Goal: Task Accomplishment & Management: Complete application form

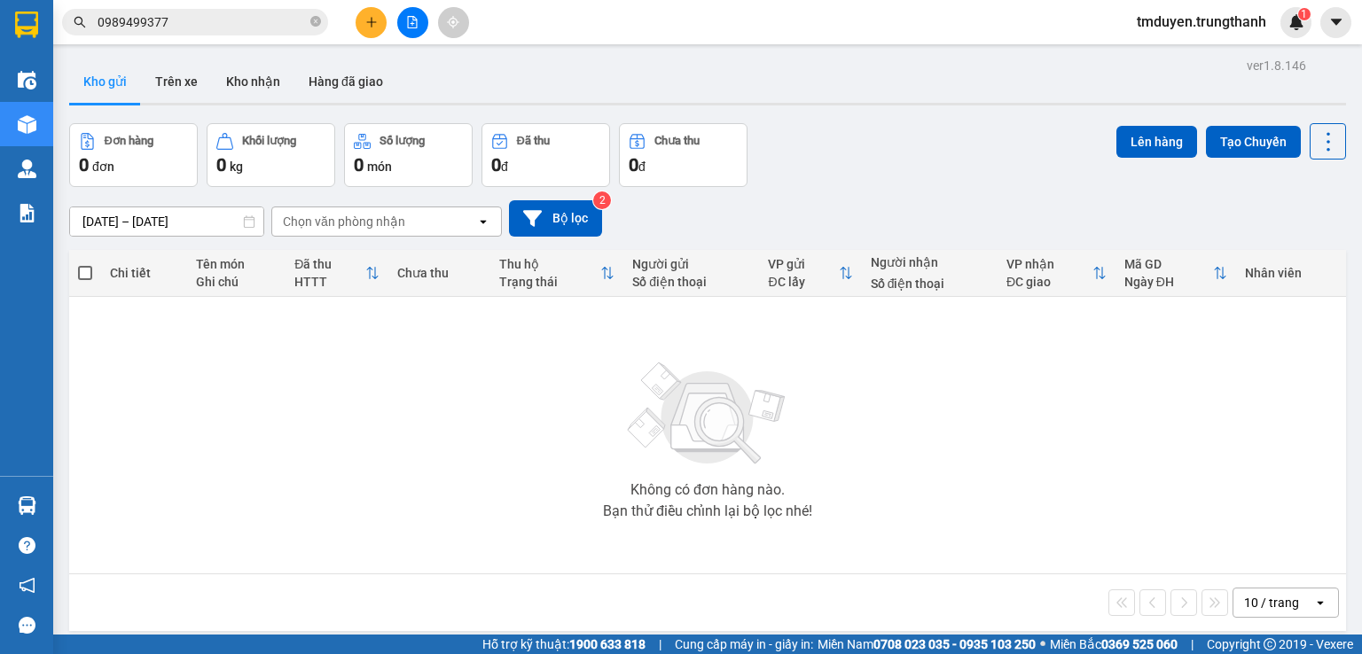
click at [106, 72] on button "Kho gửi" at bounding box center [105, 81] width 72 height 43
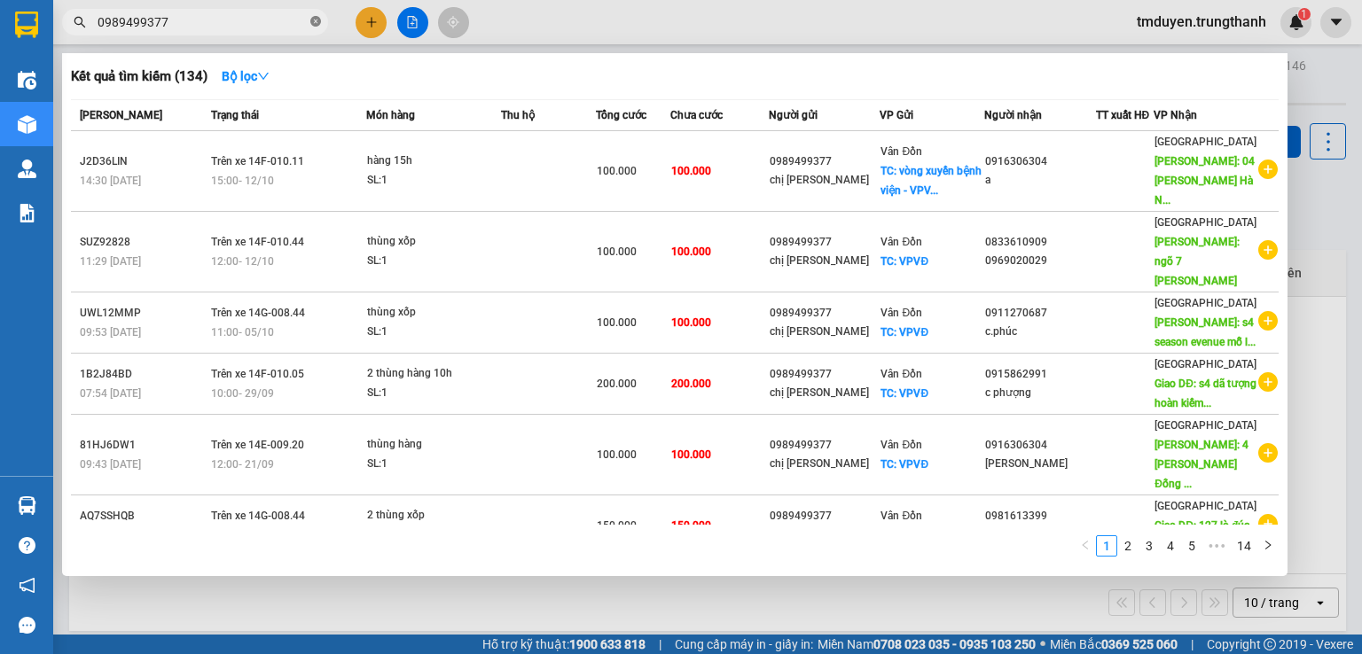
click at [313, 20] on icon "close-circle" at bounding box center [315, 21] width 11 height 11
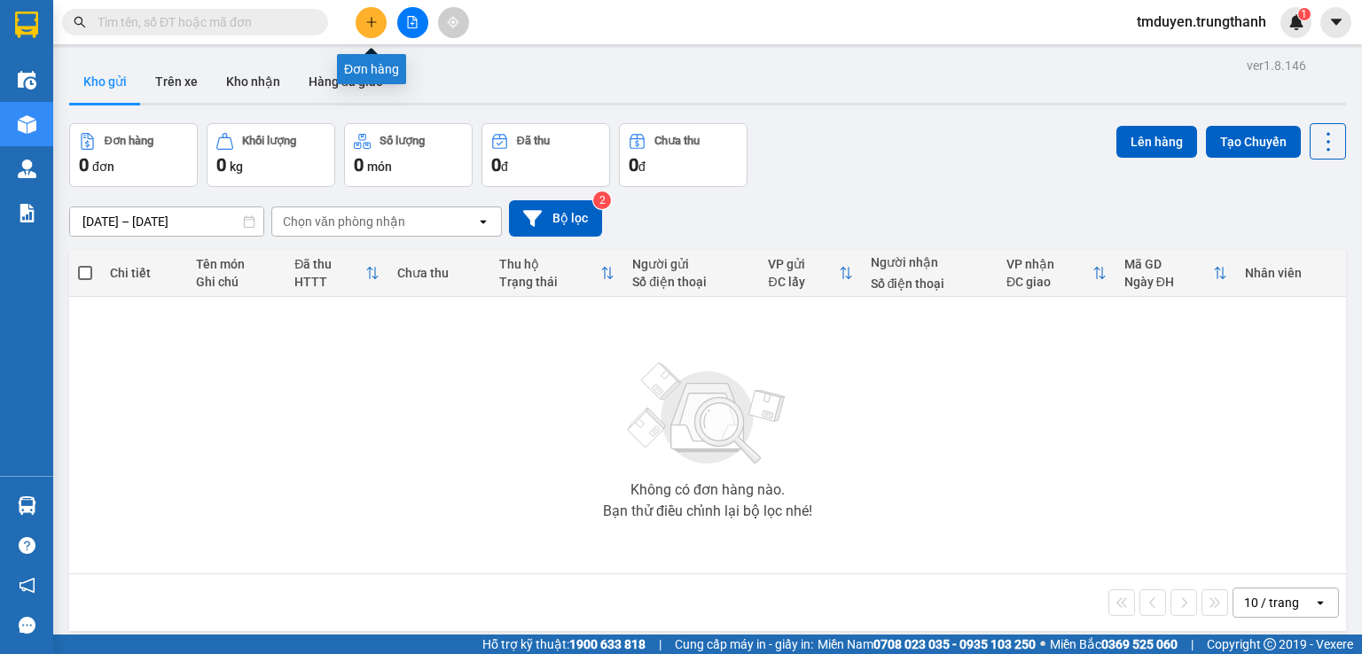
click at [369, 28] on button at bounding box center [371, 22] width 31 height 31
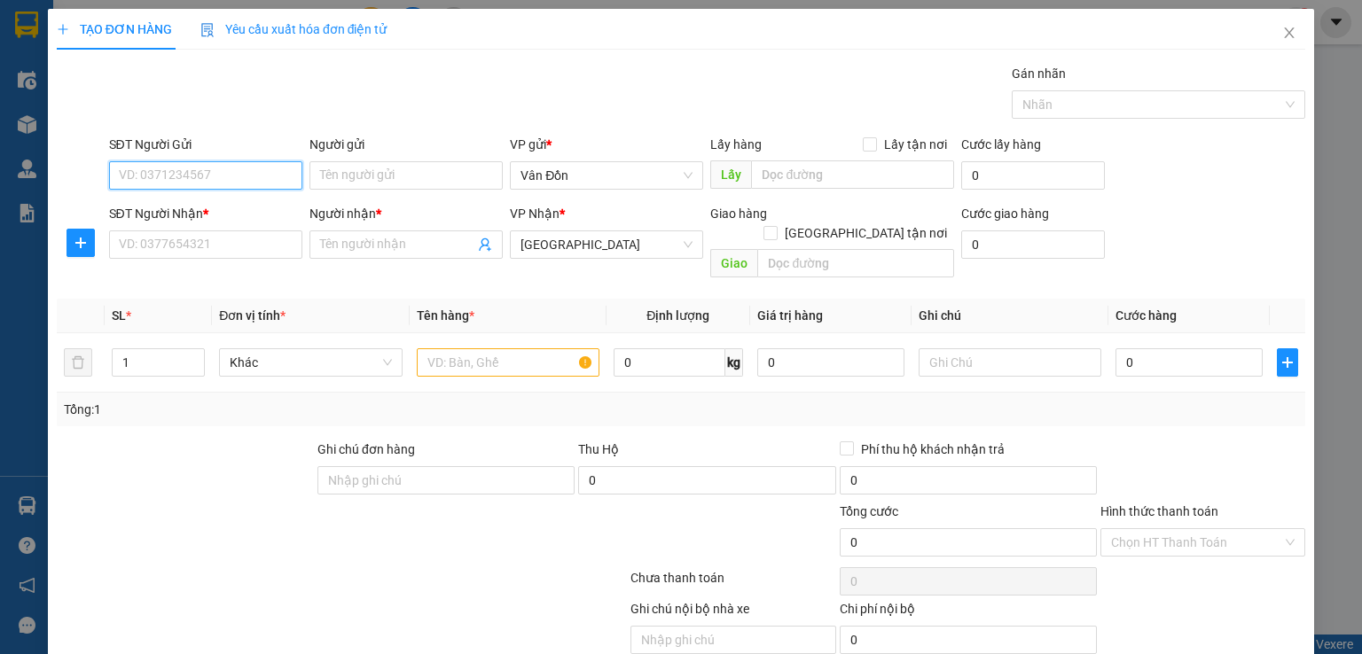
click at [217, 175] on input "SĐT Người Gửi" at bounding box center [205, 175] width 193 height 28
paste input "0358662068"
type input "0358662068"
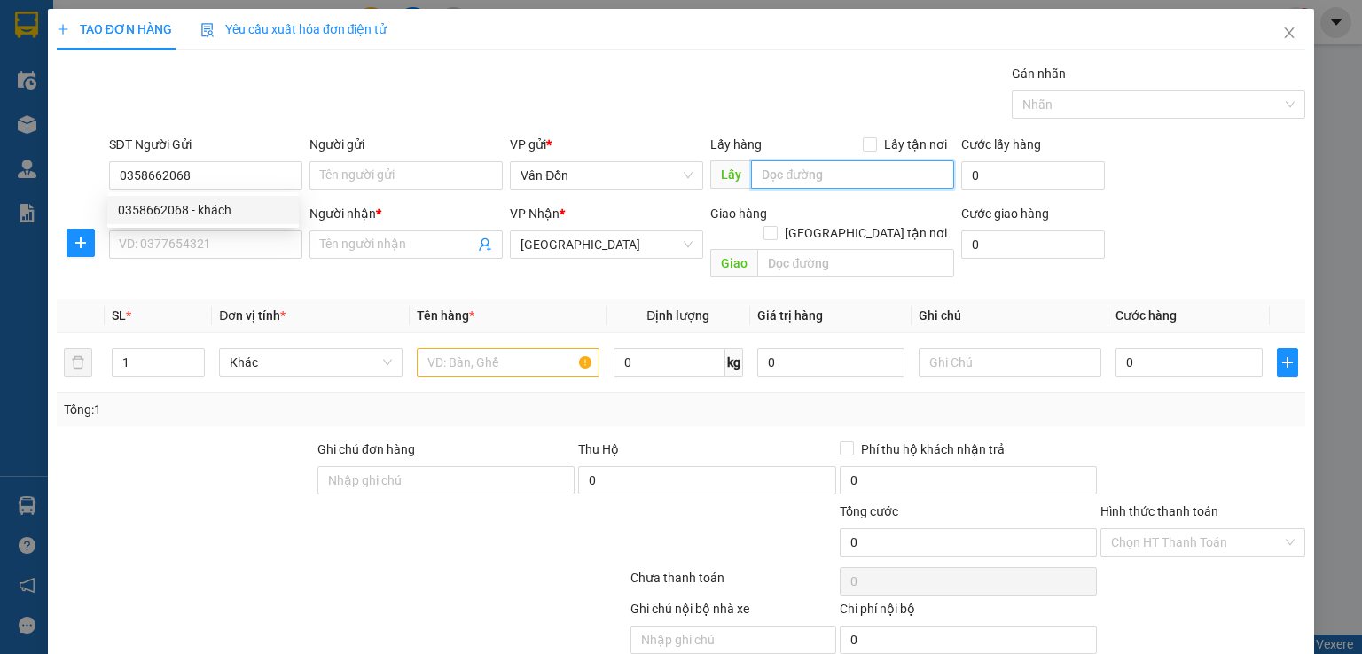
click at [772, 176] on input "text" at bounding box center [852, 175] width 203 height 28
type input "khu 9 sn 21 [PERSON_NAME] - vpvd"
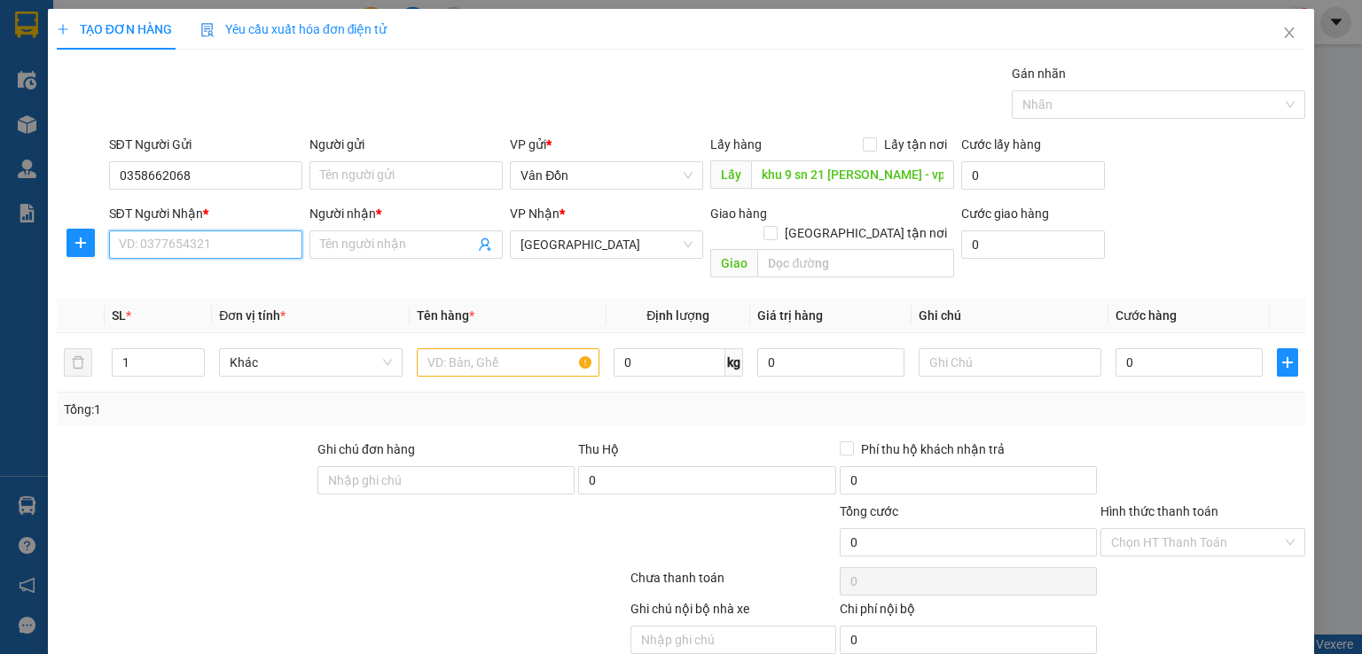
click at [195, 247] on input "SĐT Người Nhận *" at bounding box center [205, 245] width 193 height 28
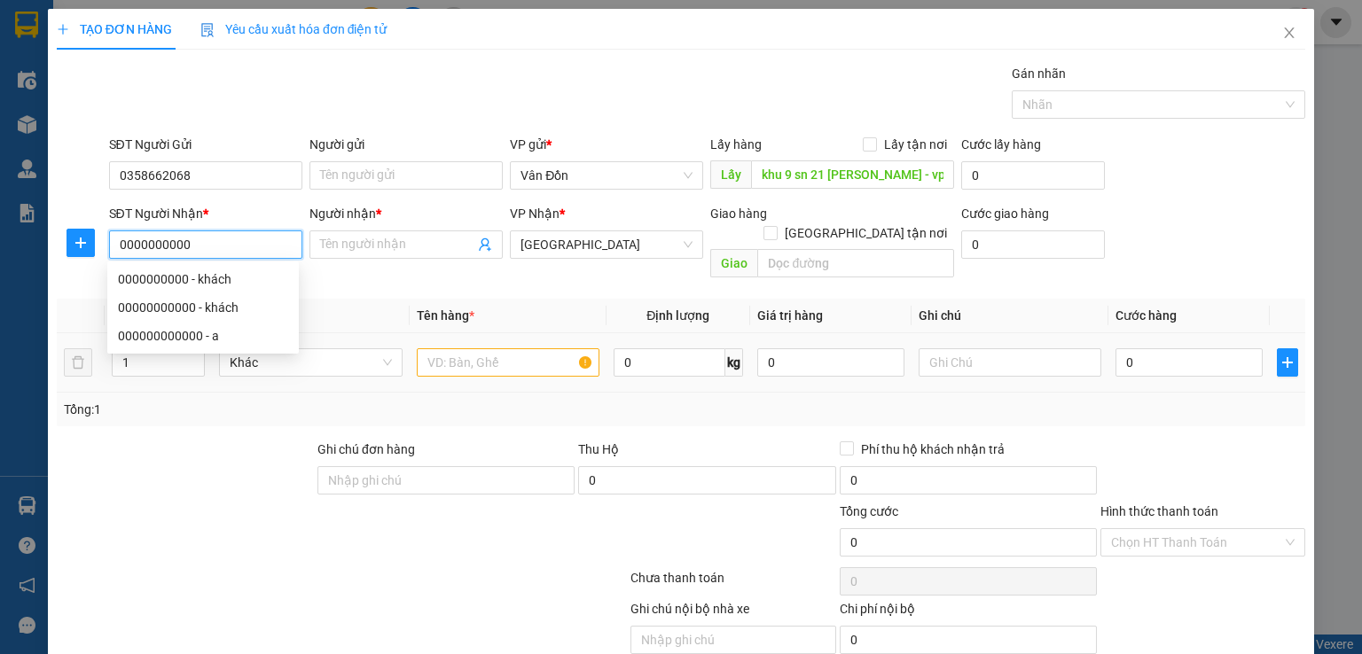
type input "0000000000"
click at [469, 349] on input "text" at bounding box center [508, 363] width 183 height 28
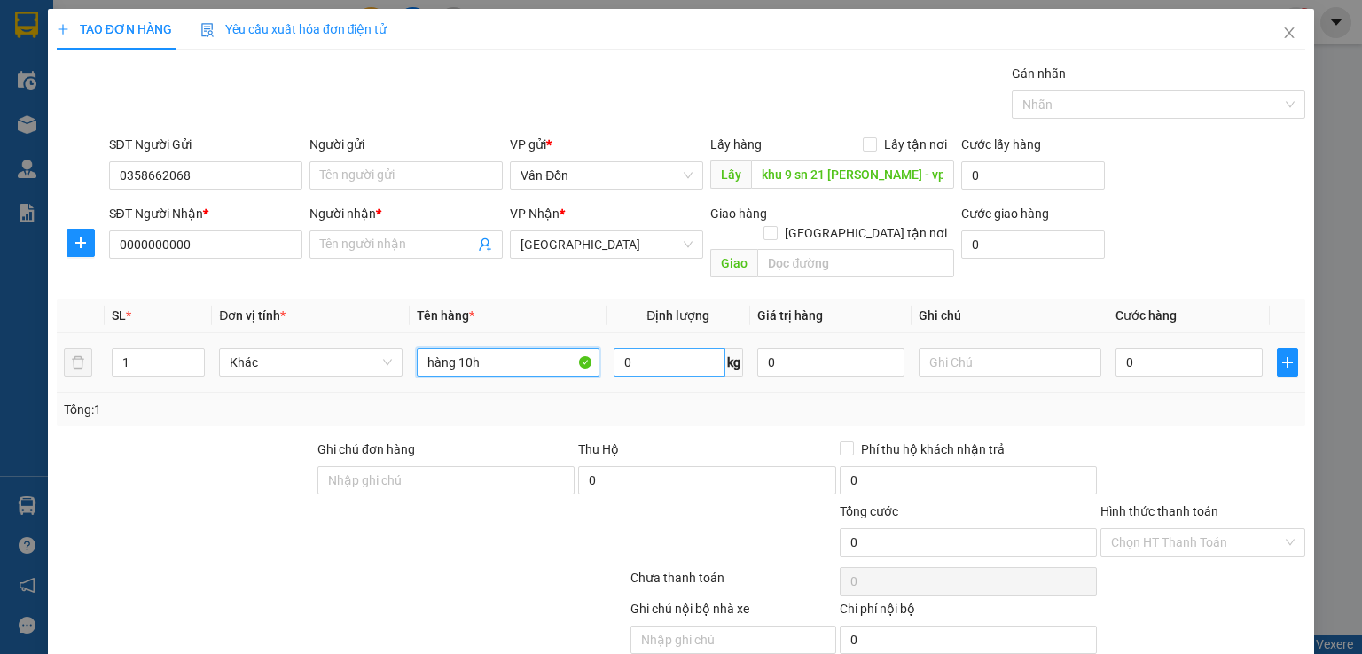
scroll to position [55, 0]
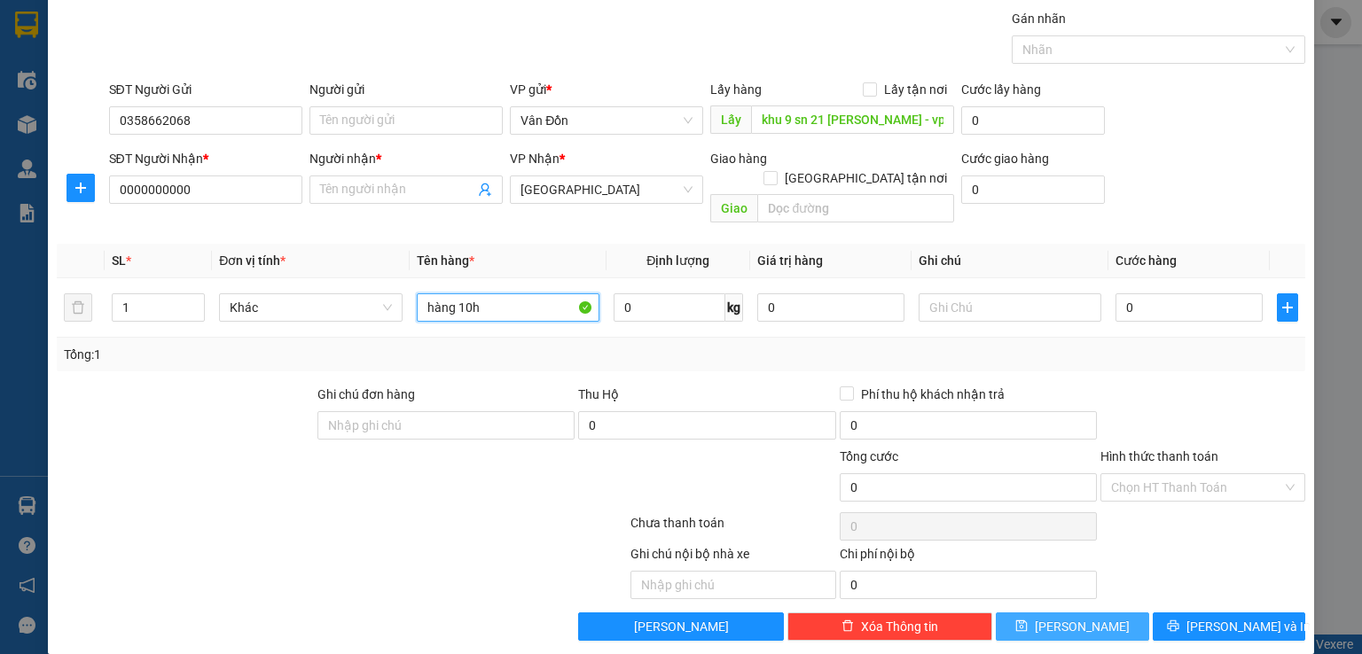
type input "hàng 10h"
click at [1059, 613] on button "Lưu" at bounding box center [1072, 627] width 153 height 28
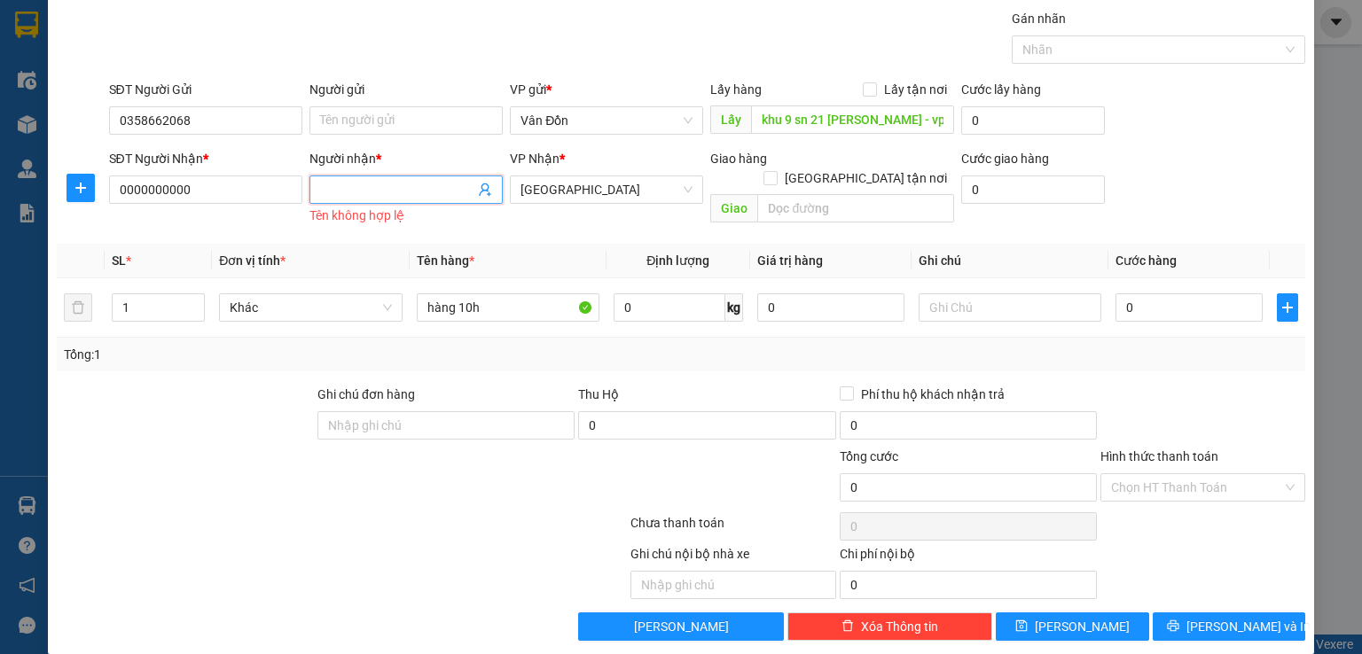
click at [337, 192] on input "Người nhận *" at bounding box center [397, 190] width 154 height 20
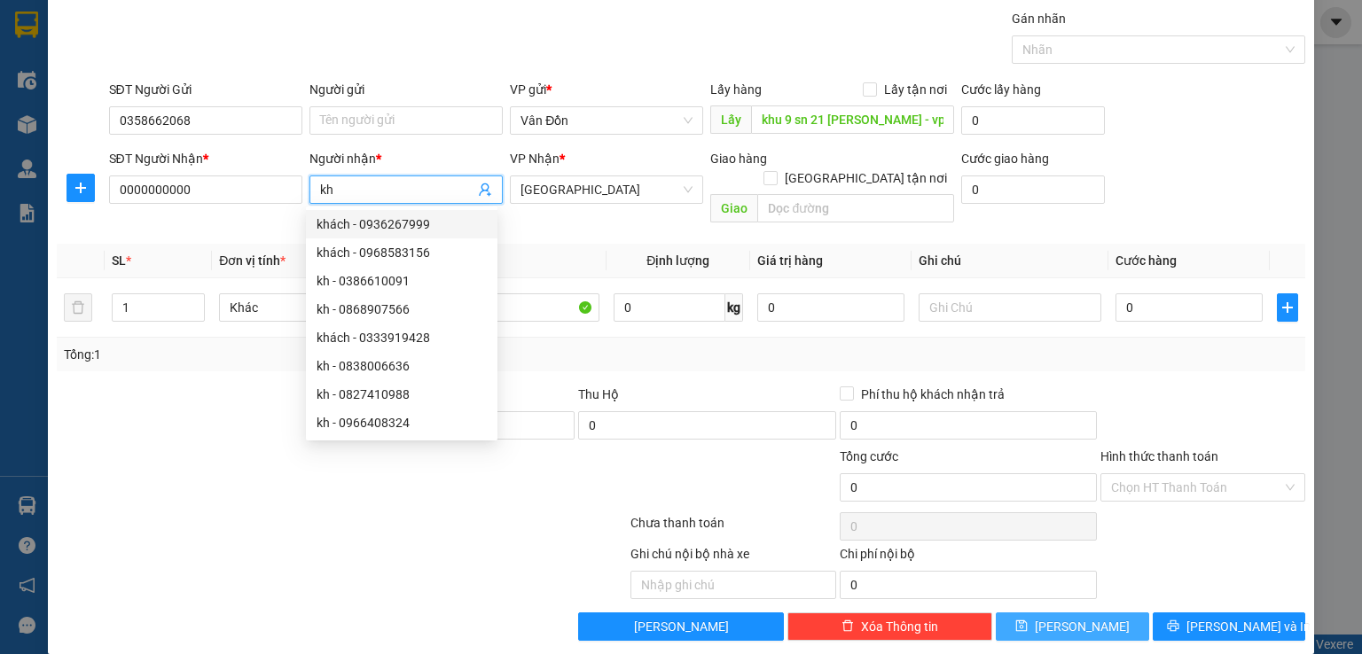
type input "kh"
click at [1056, 613] on button "Lưu" at bounding box center [1072, 627] width 153 height 28
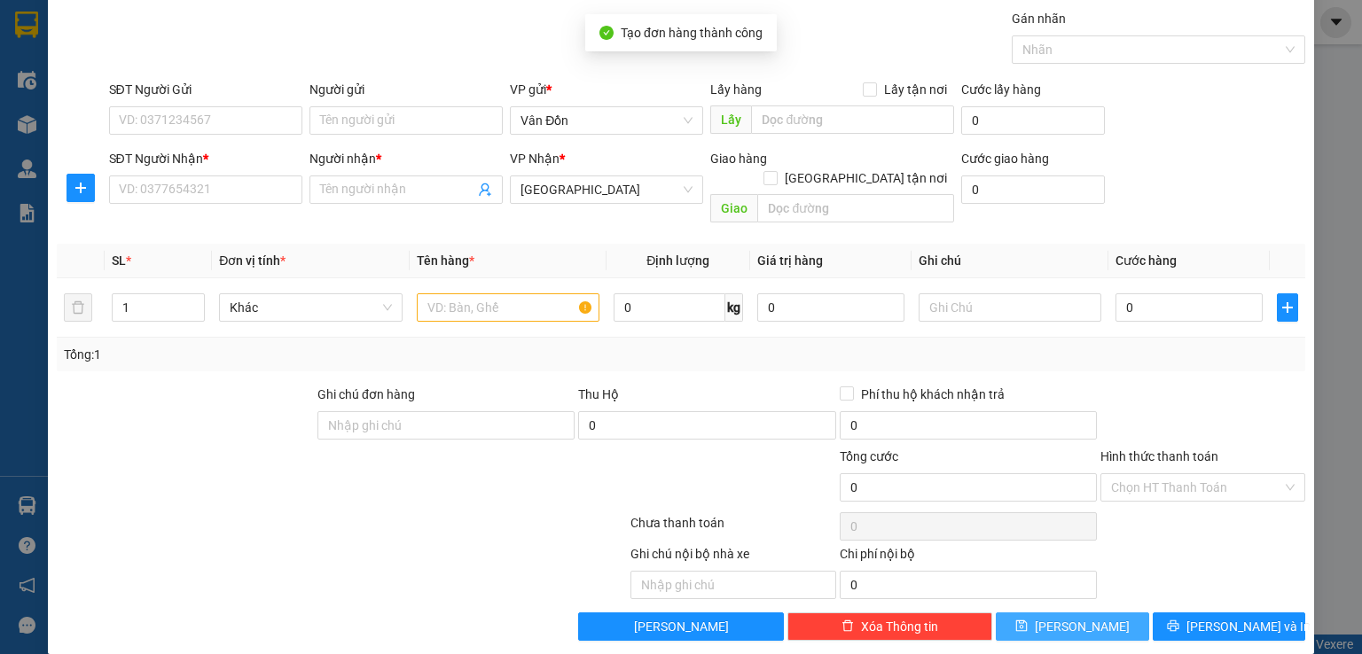
scroll to position [0, 0]
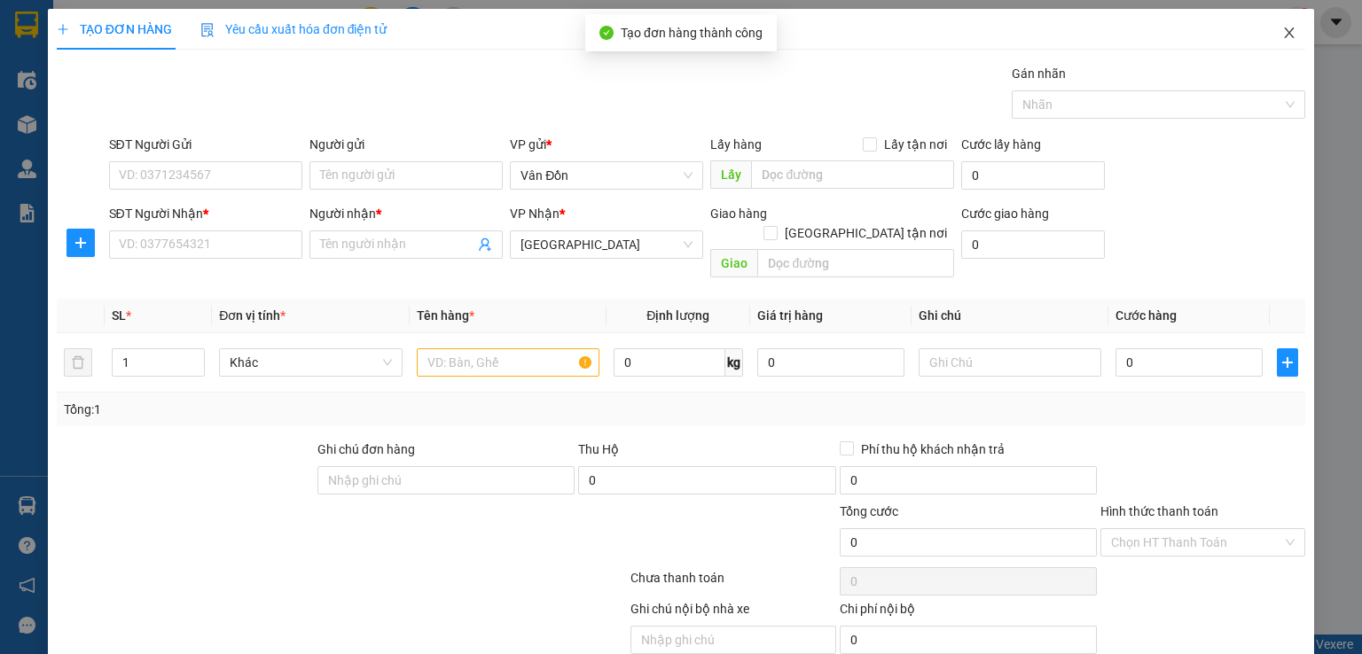
click at [1279, 26] on span "Close" at bounding box center [1290, 34] width 50 height 50
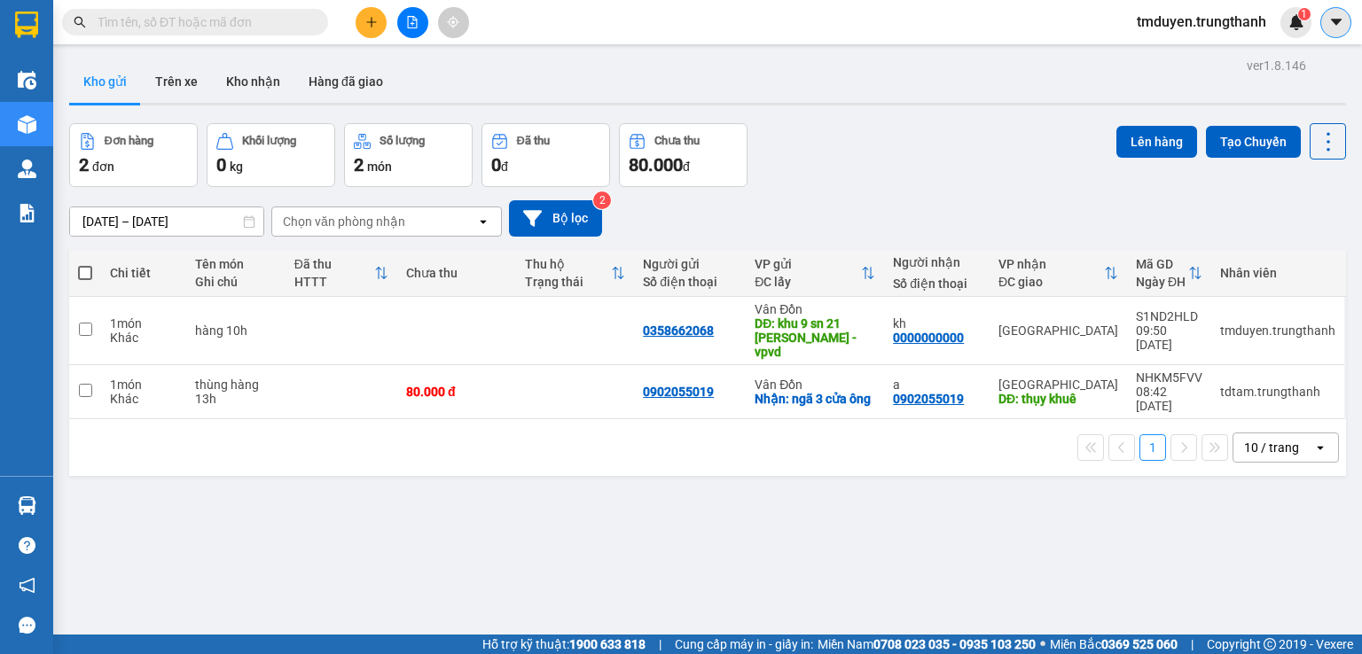
click at [1333, 15] on icon "caret-down" at bounding box center [1336, 22] width 16 height 16
click at [983, 80] on div "Kho gửi Trên xe Kho nhận Hàng đã giao" at bounding box center [707, 83] width 1277 height 47
click at [848, 25] on div "Kết quả tìm kiếm ( 0 ) Bộ lọc No Data tmduyen.trungthanh 1" at bounding box center [681, 22] width 1362 height 44
click at [1200, 386] on icon at bounding box center [1206, 392] width 12 height 12
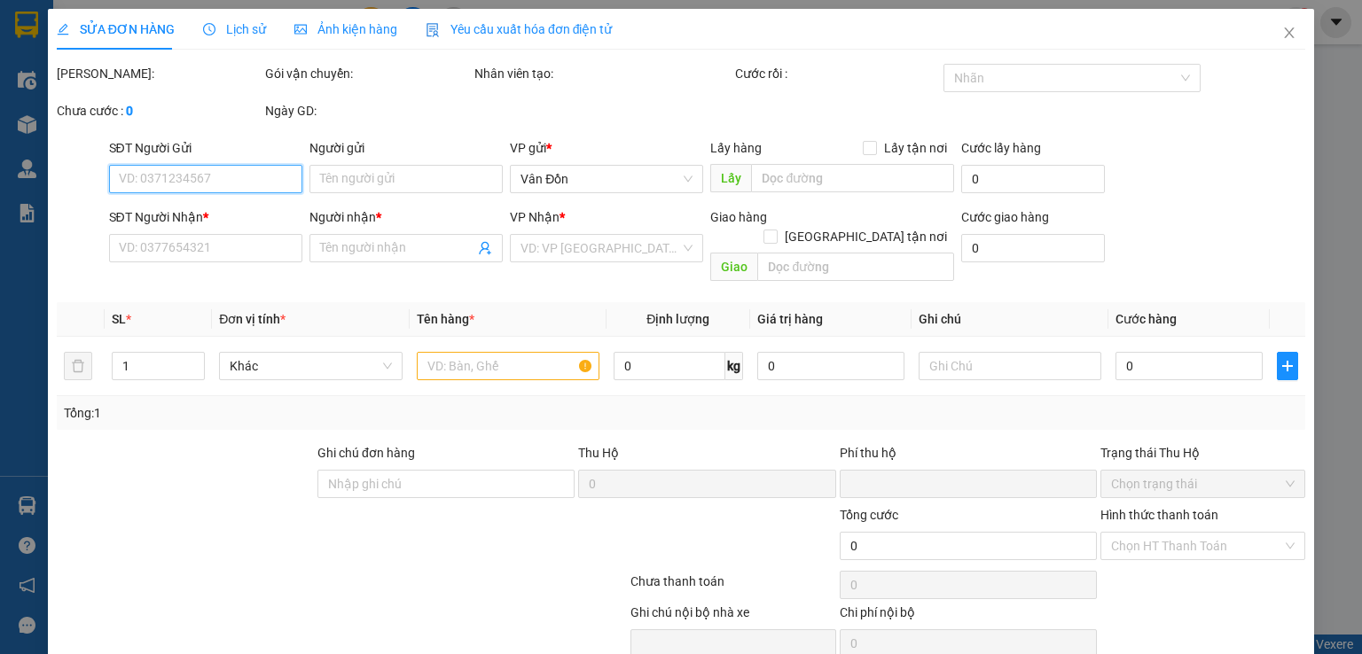
type input "0902055019"
checkbox input "true"
type input "ngã 3 cửa ông"
type input "0902055019"
type input "a"
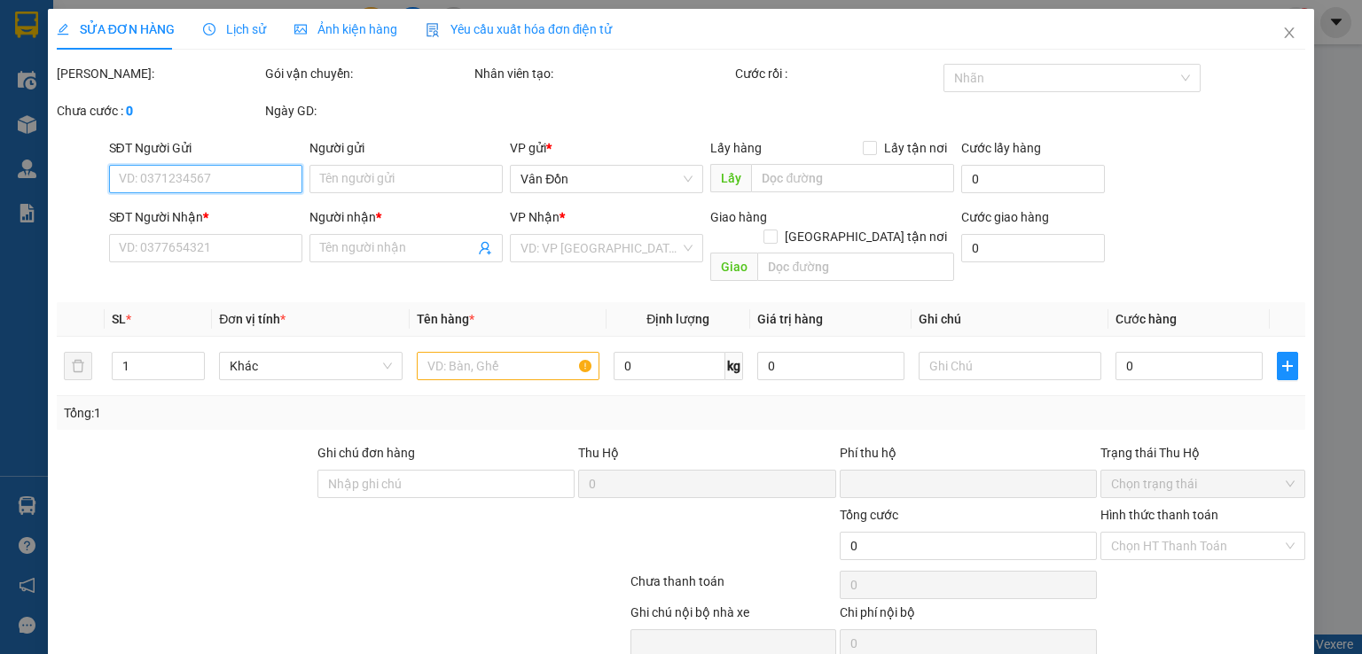
type input "thụy khuê"
type input "0"
type input "80.000"
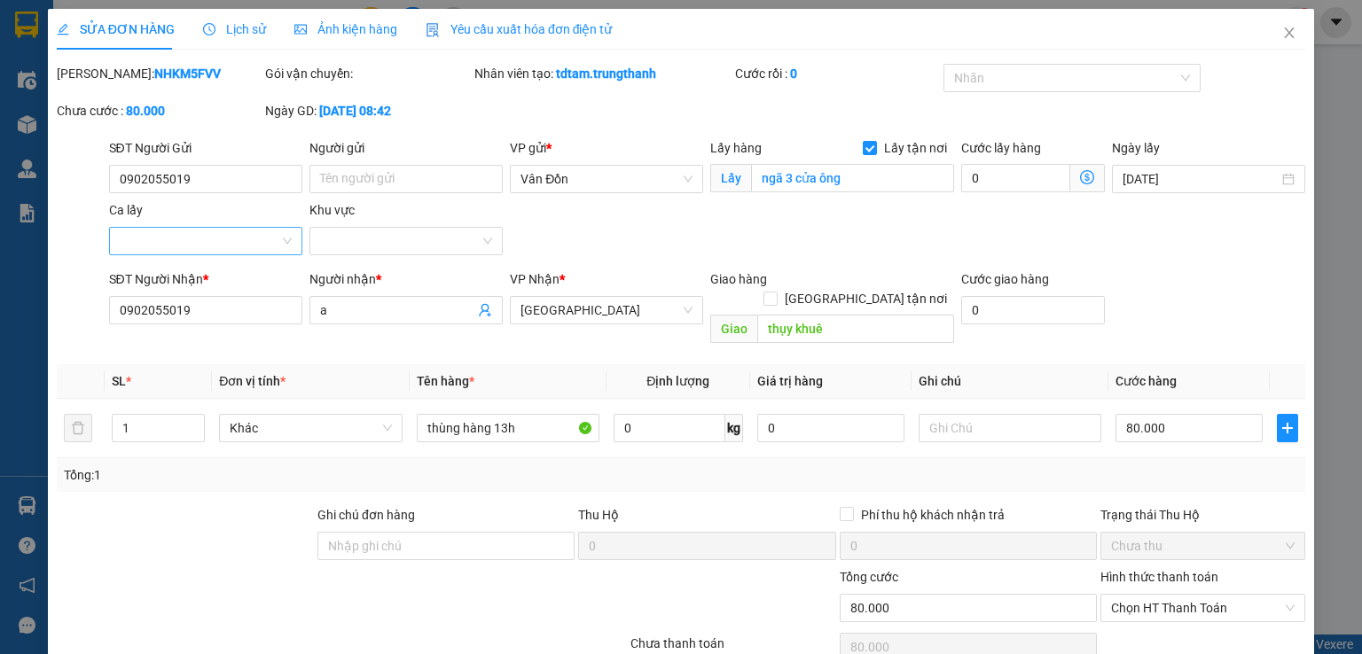
click at [174, 232] on input "Ca lấy" at bounding box center [200, 241] width 160 height 27
click at [1282, 32] on icon "close" at bounding box center [1289, 33] width 14 height 14
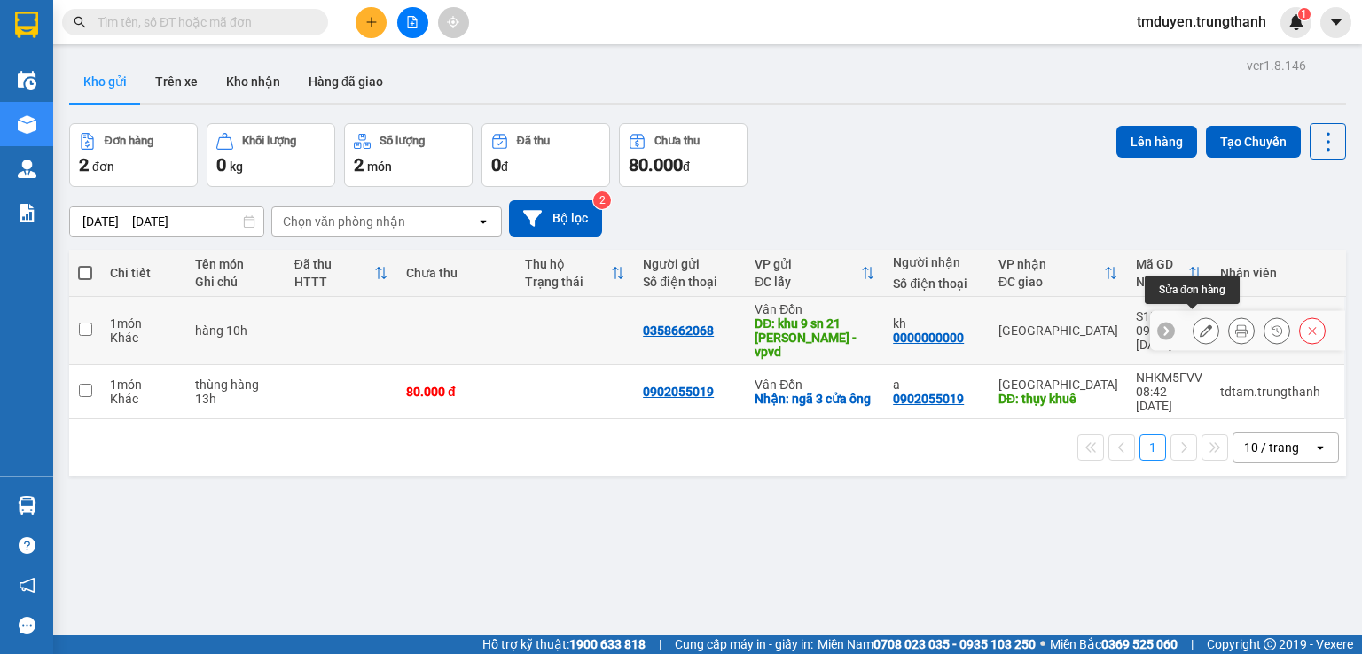
click at [1200, 325] on icon at bounding box center [1206, 331] width 12 height 12
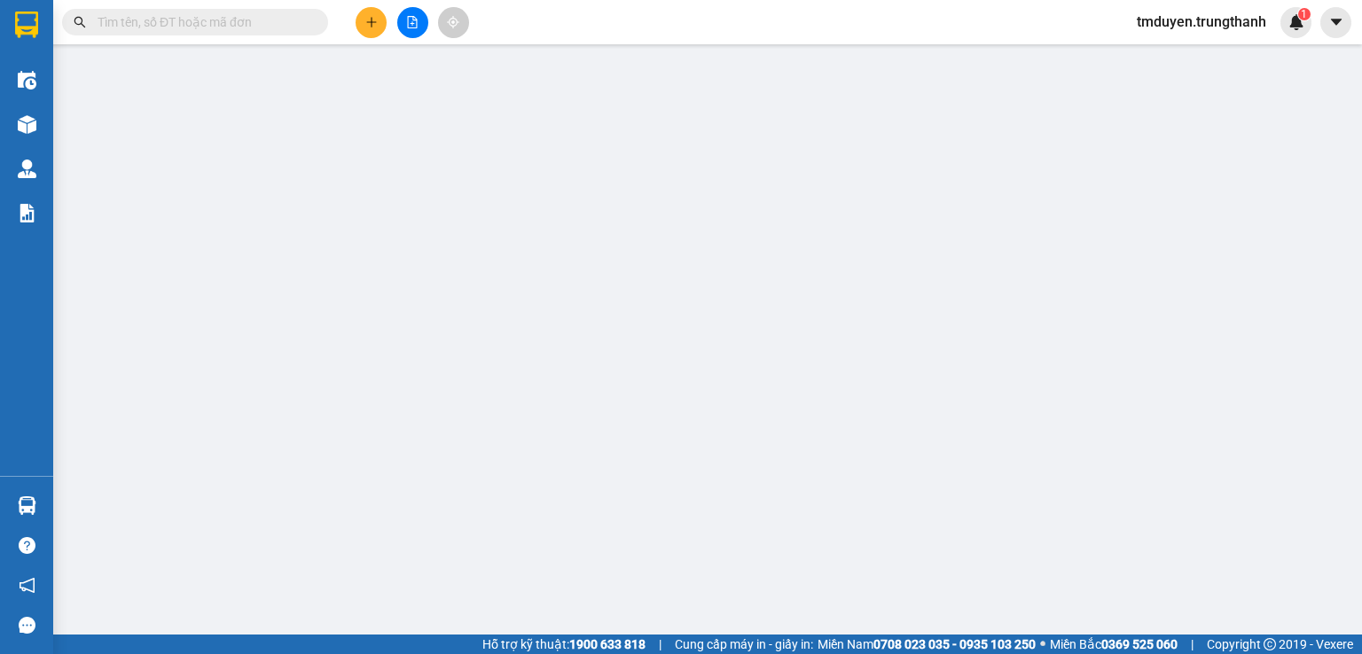
type input "0358662068"
type input "khu 9 sn 21 [PERSON_NAME] - vpvd"
type input "0000000000"
type input "kh"
type input "0"
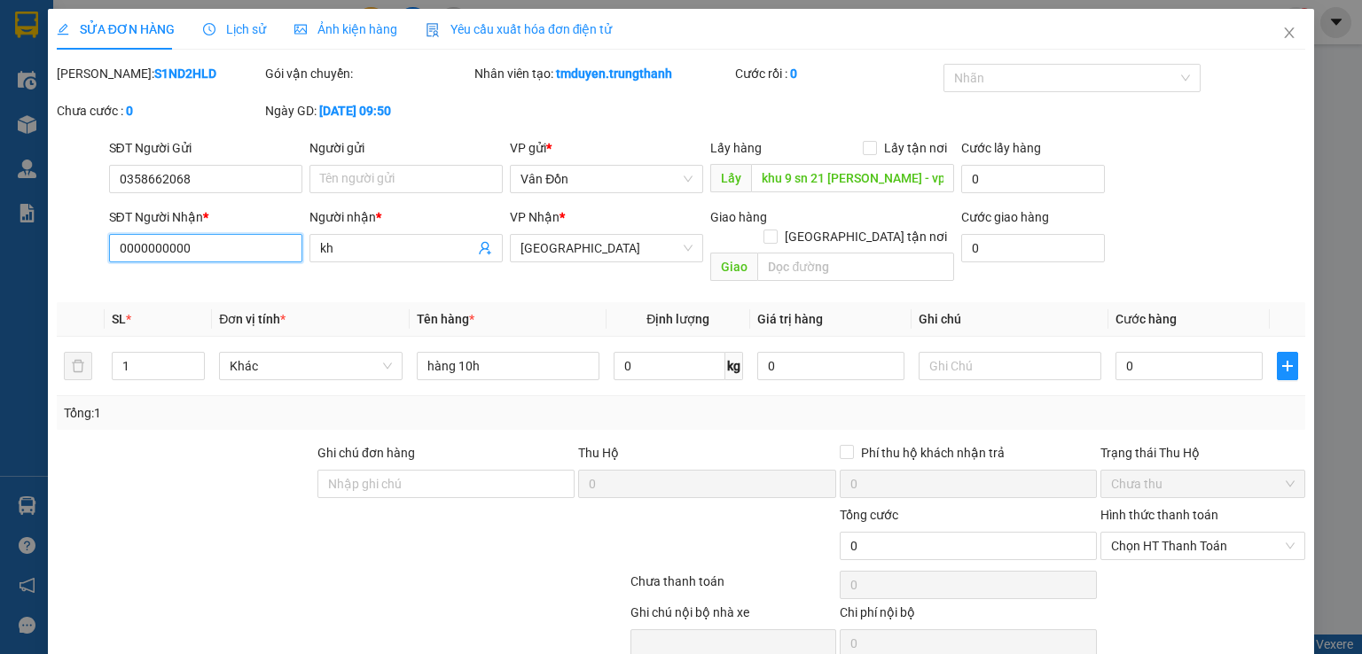
click at [194, 249] on input "0000000000" at bounding box center [205, 248] width 193 height 28
type input "0"
paste input "0707803698"
type input "0707803698"
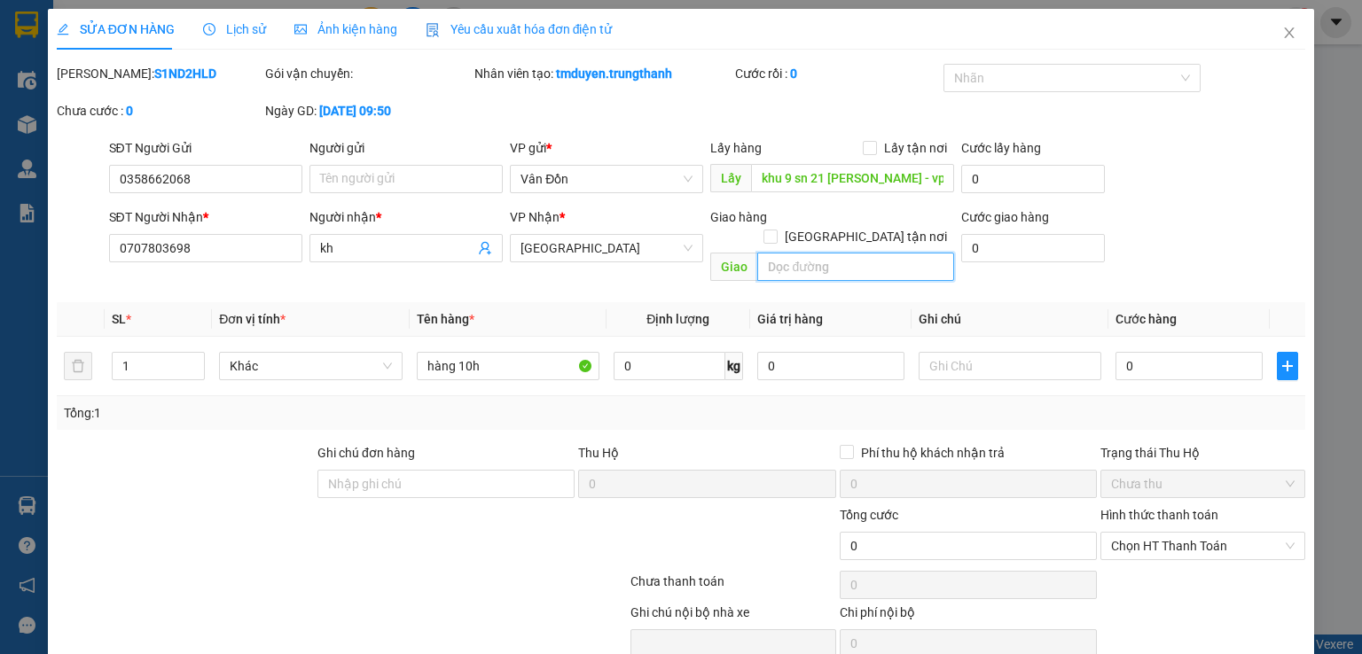
click at [781, 253] on input "text" at bounding box center [855, 267] width 197 height 28
type input "vphn"
click at [1176, 352] on input "0" at bounding box center [1189, 366] width 147 height 28
type input "1"
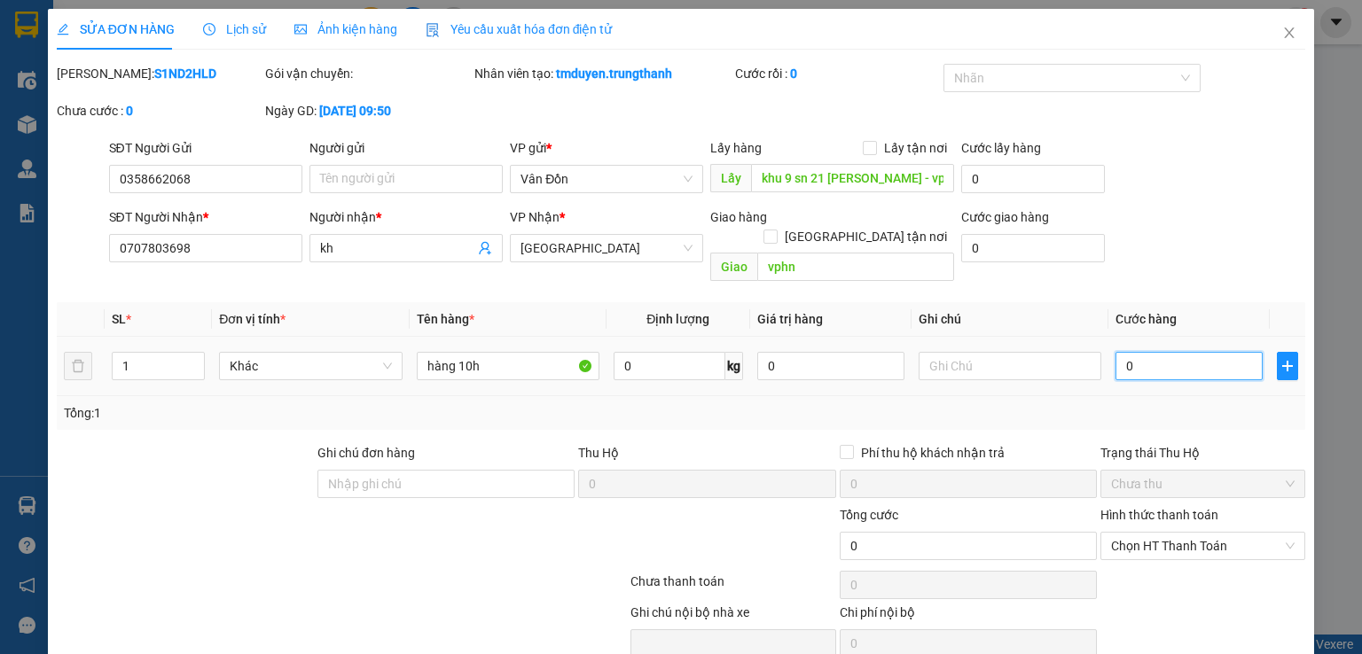
type input "1"
type input "10"
type input "100"
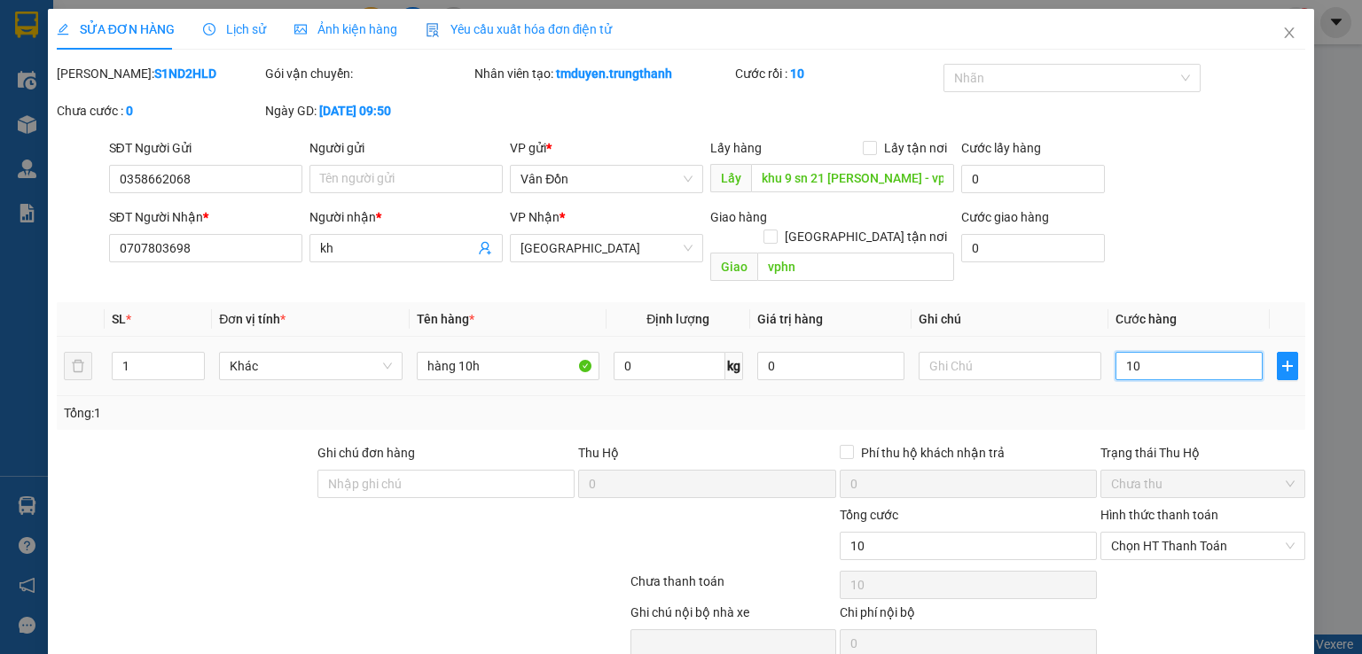
type input "100"
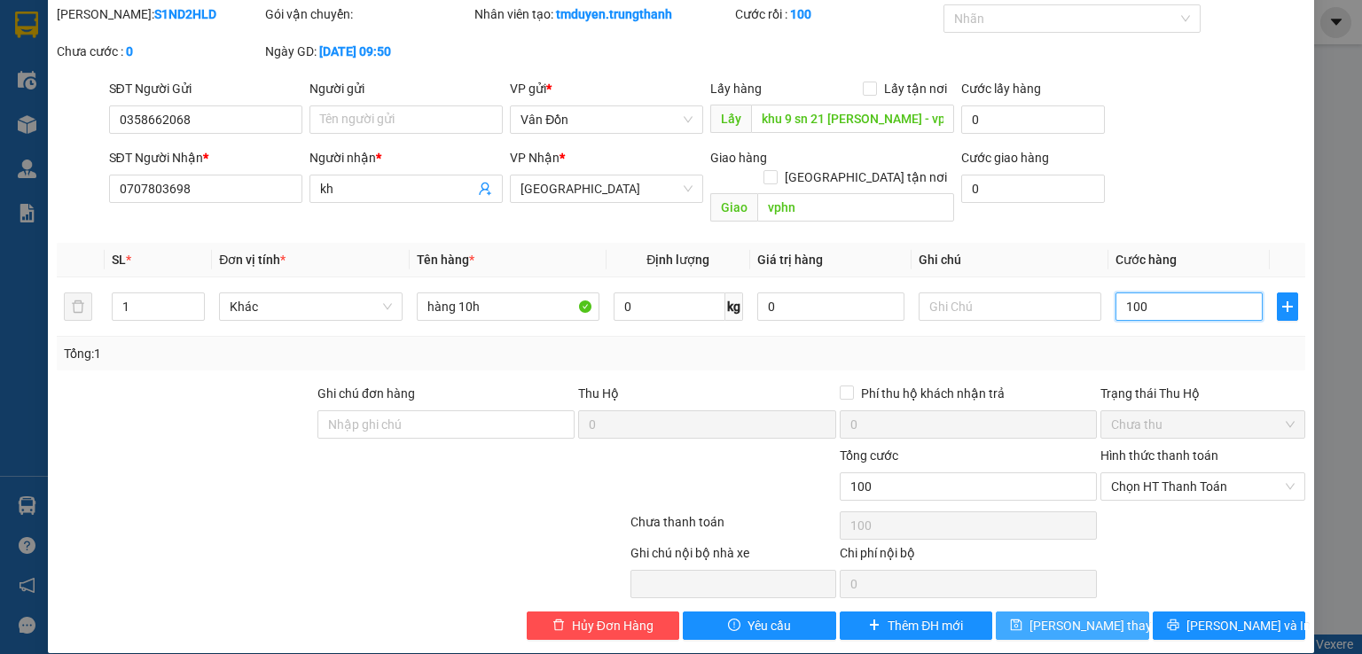
type input "100"
type input "100.000"
click at [1055, 616] on span "[PERSON_NAME] thay đổi" at bounding box center [1101, 626] width 142 height 20
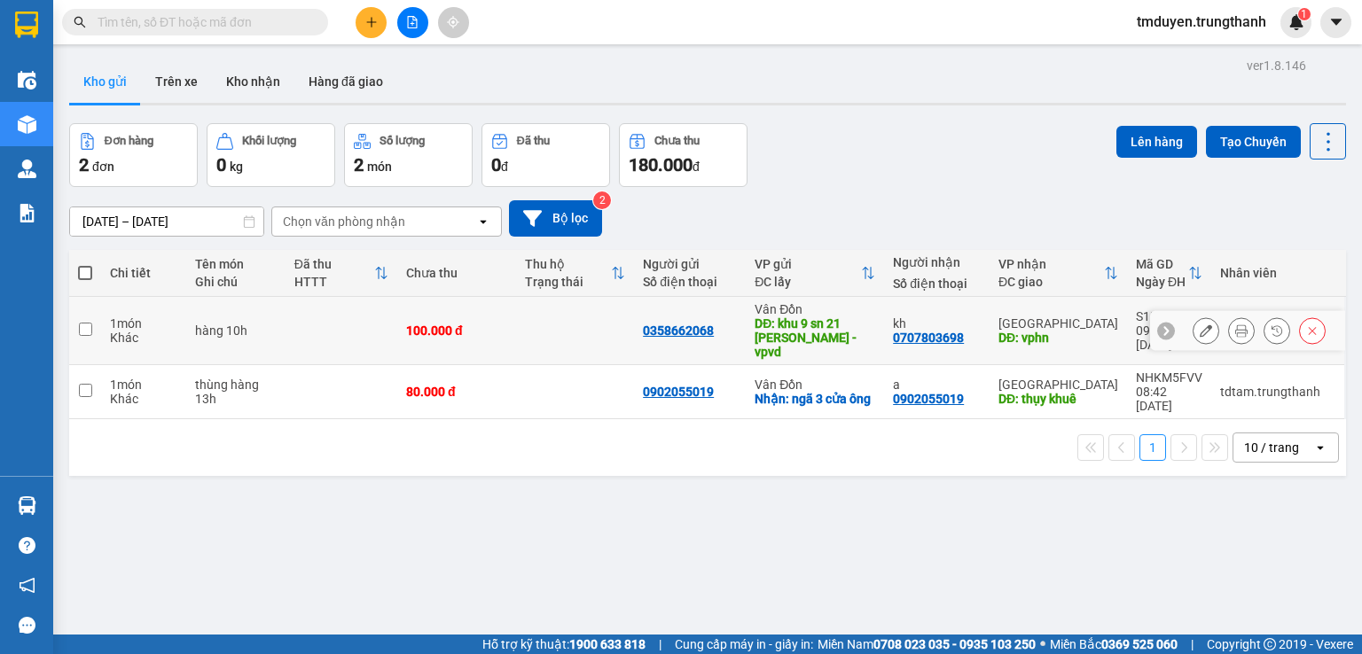
click at [85, 323] on input "checkbox" at bounding box center [85, 329] width 13 height 13
checkbox input "true"
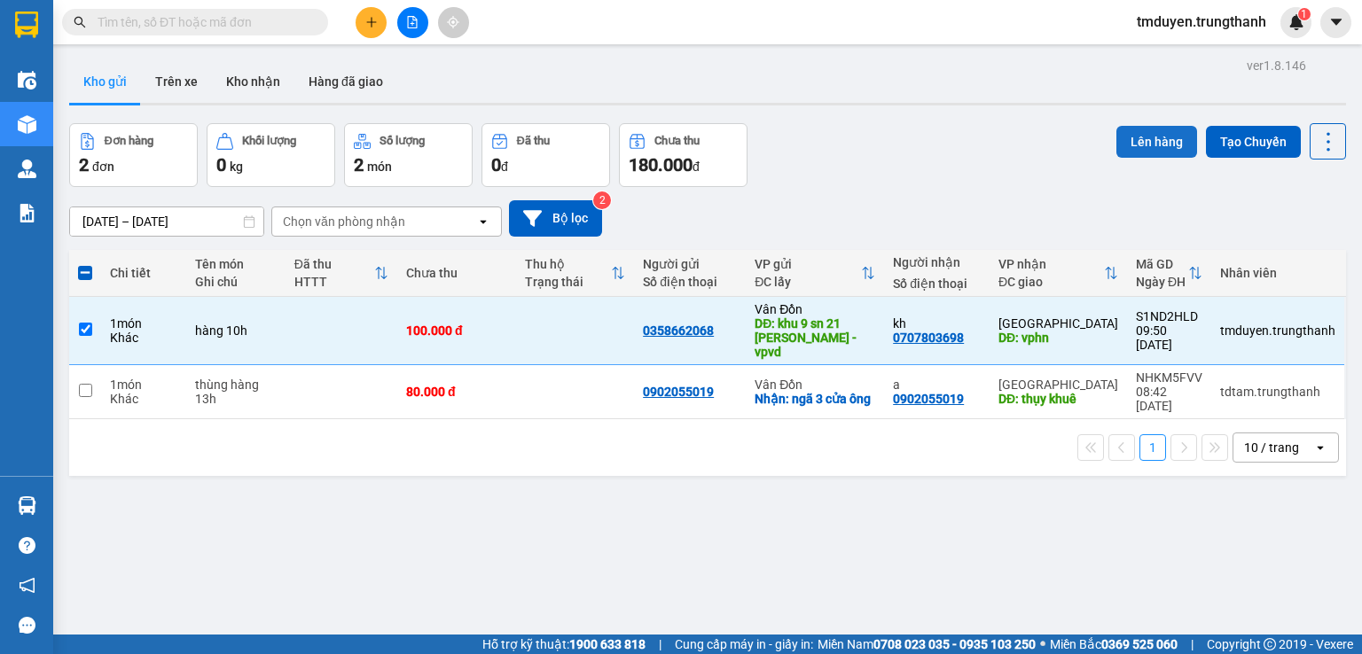
click at [1158, 150] on button "Lên hàng" at bounding box center [1156, 142] width 81 height 32
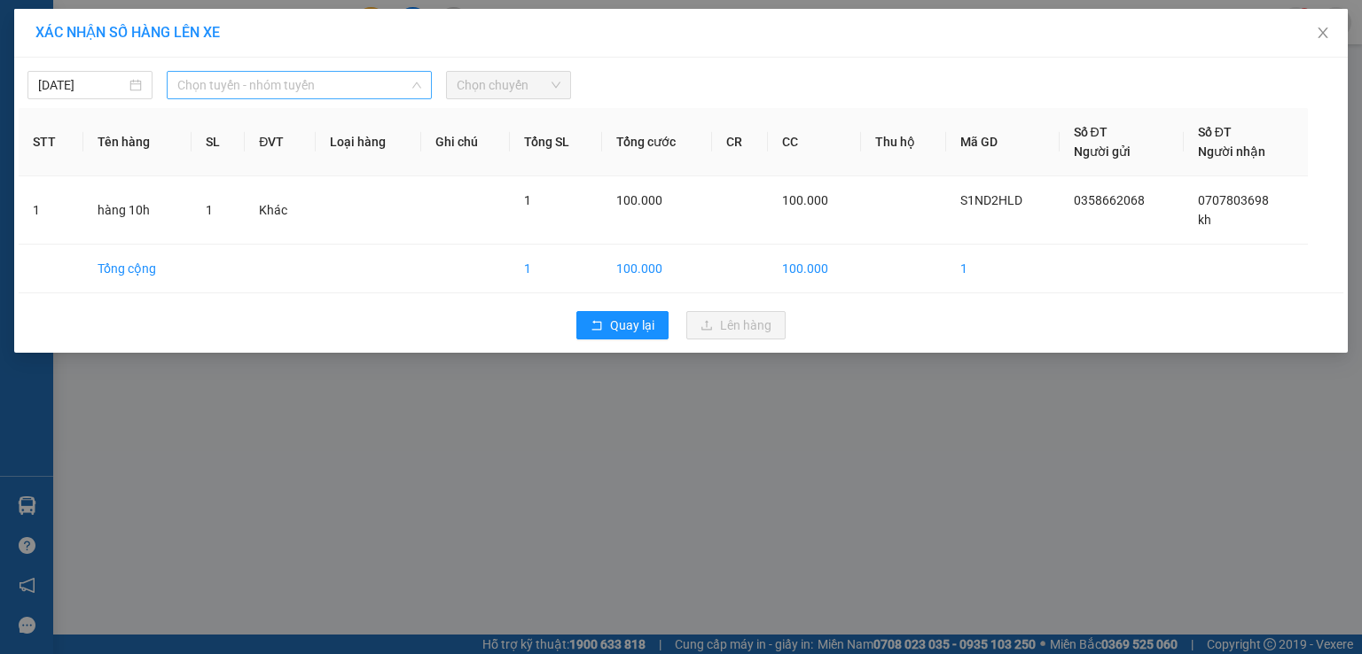
click at [383, 87] on span "Chọn tuyến - nhóm tuyến" at bounding box center [299, 85] width 244 height 27
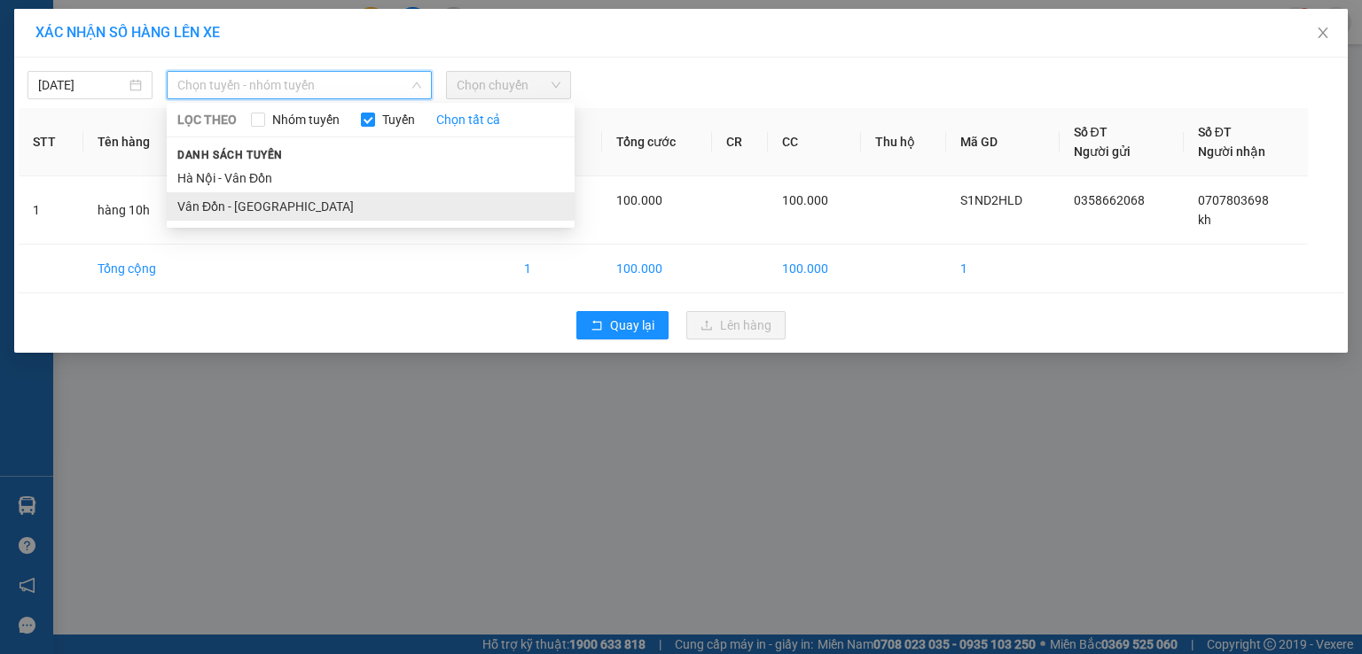
click at [335, 203] on li "Vân Đồn - [GEOGRAPHIC_DATA]" at bounding box center [371, 206] width 408 height 28
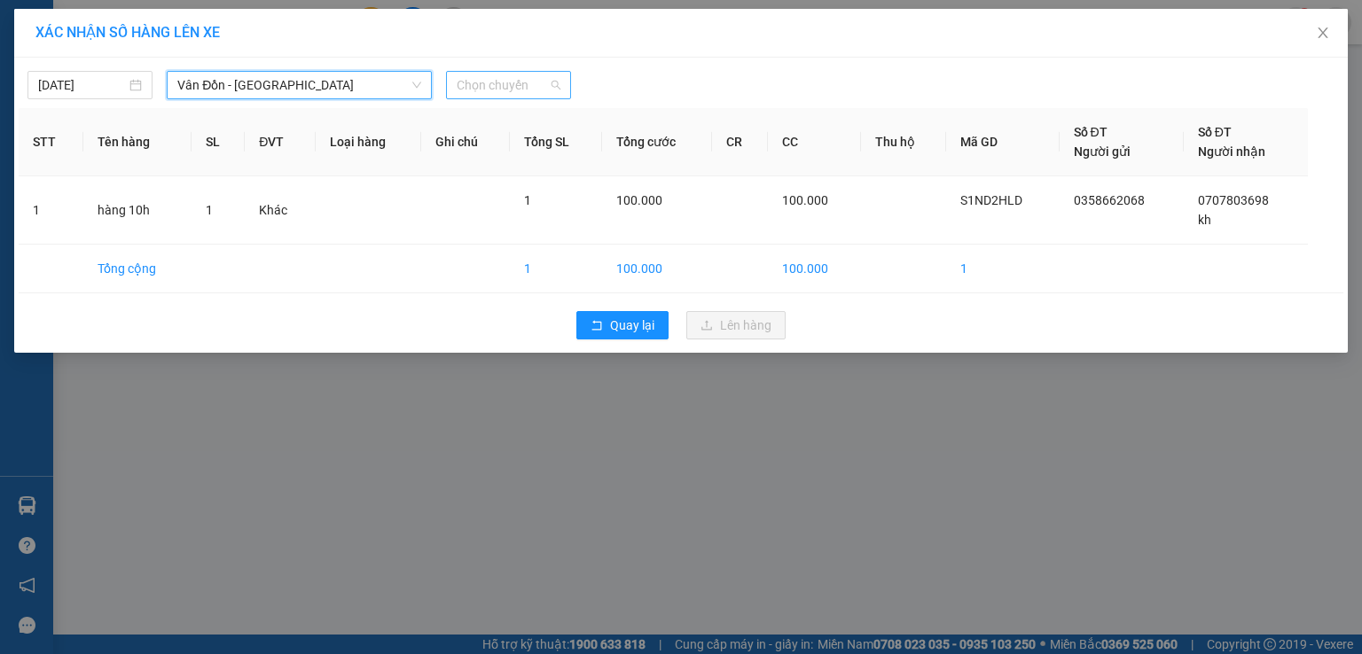
click at [520, 74] on span "Chọn chuyến" at bounding box center [509, 85] width 104 height 27
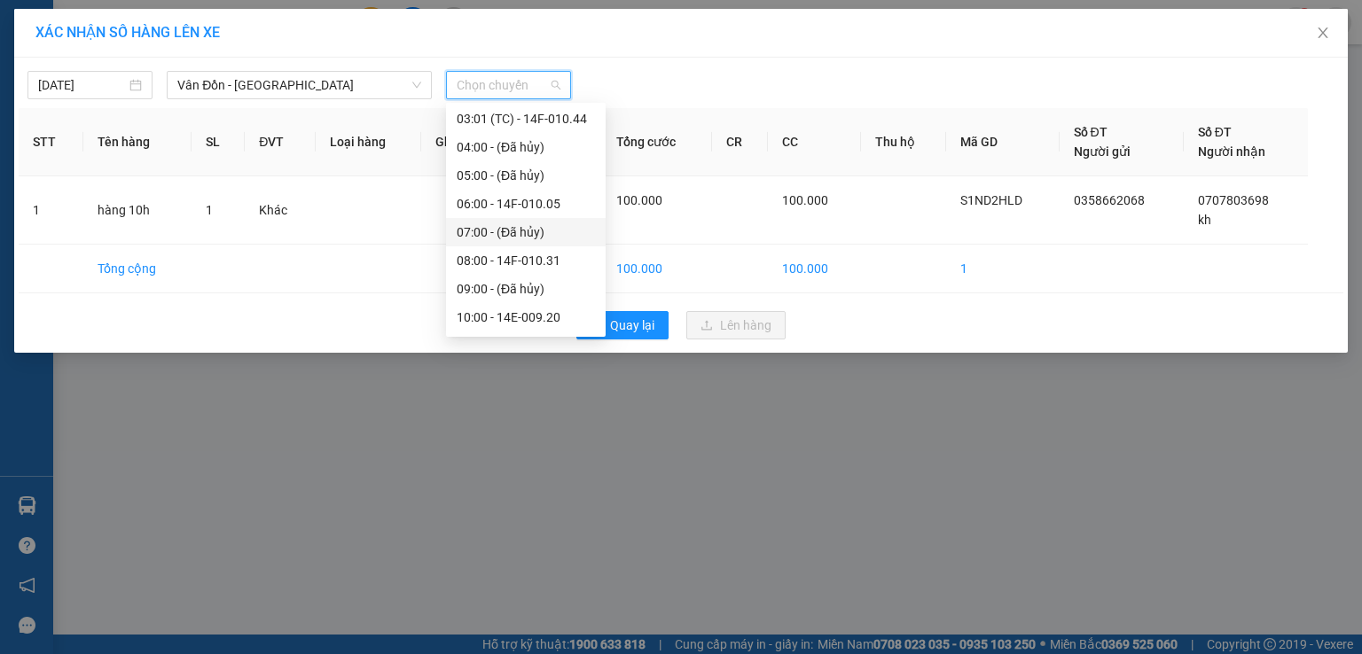
scroll to position [89, 0]
click at [493, 288] on div "10:00 - 14E-009.20" at bounding box center [526, 288] width 138 height 20
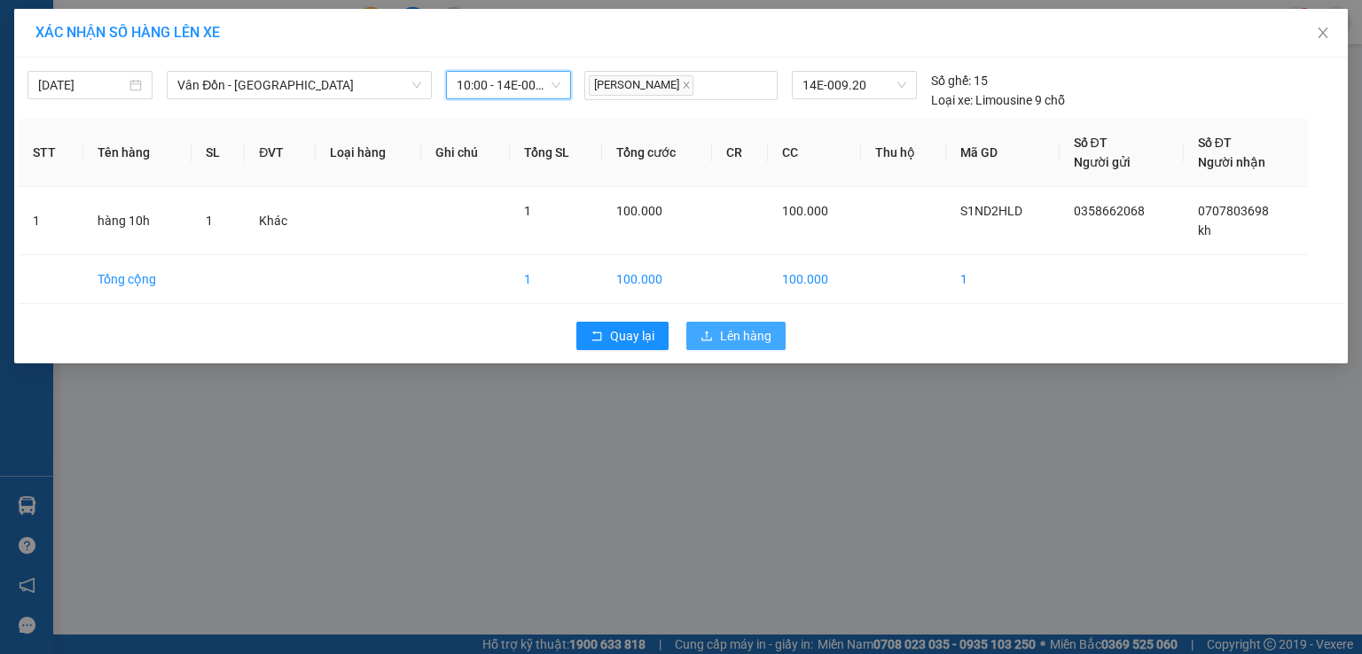
click at [715, 337] on button "Lên hàng" at bounding box center [735, 336] width 99 height 28
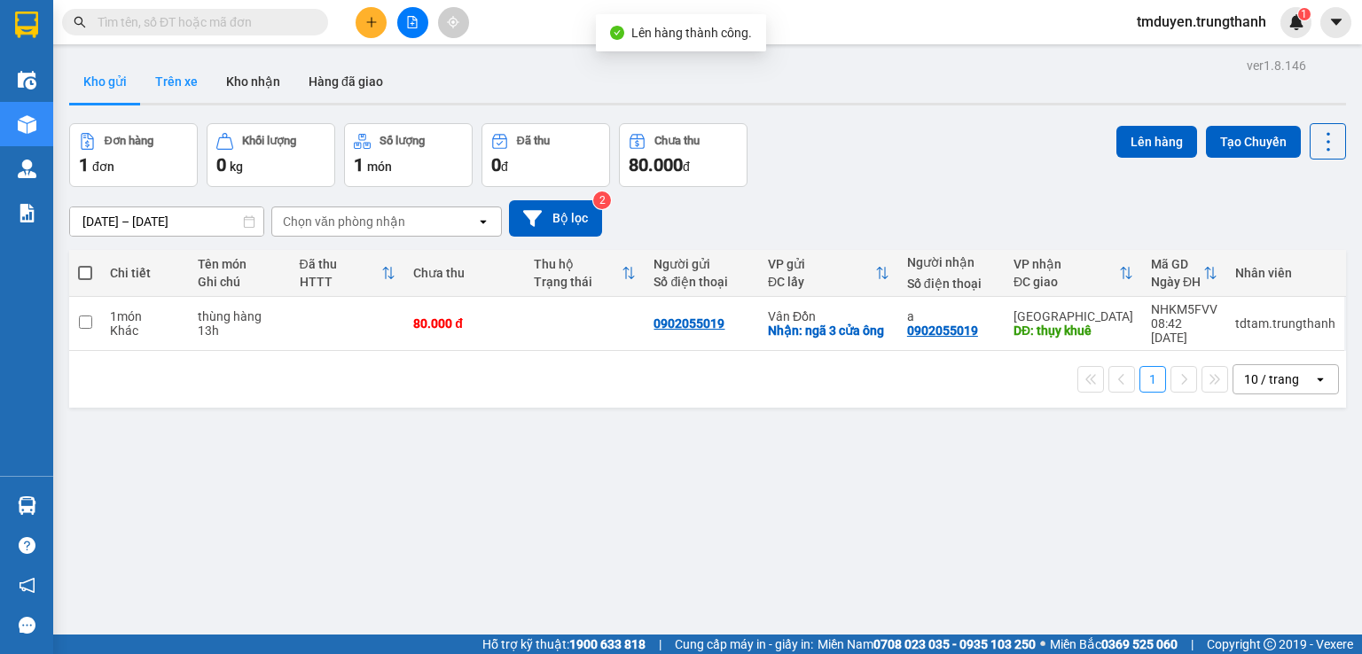
click at [186, 74] on button "Trên xe" at bounding box center [176, 81] width 71 height 43
